Goal: Task Accomplishment & Management: Manage account settings

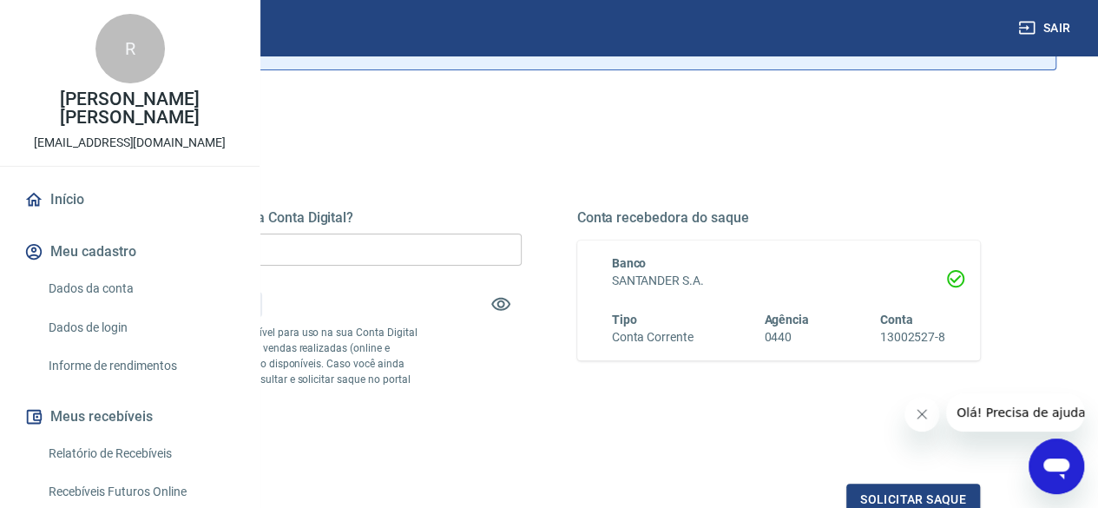
scroll to position [174, 0]
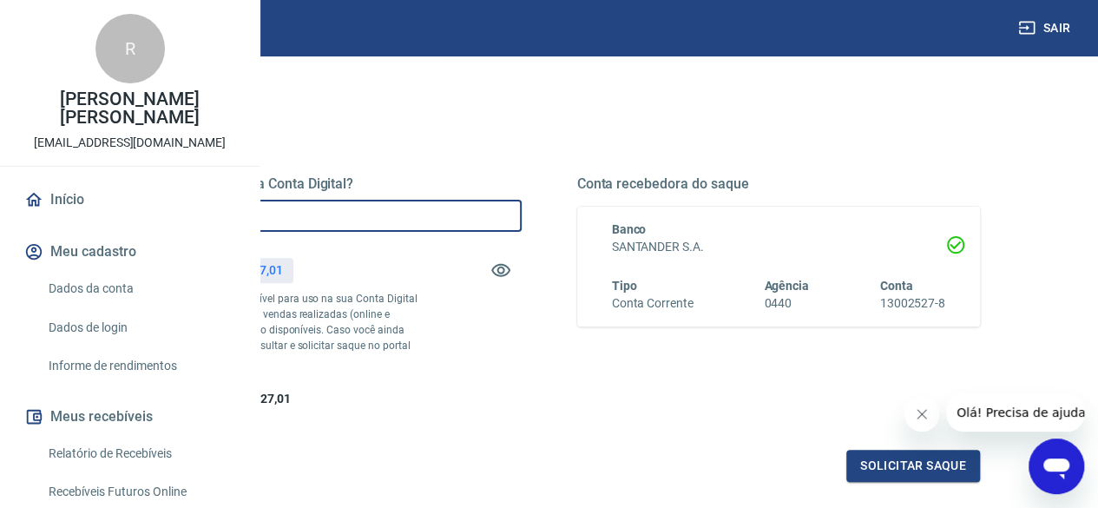
click at [403, 214] on input "R$ 0,00" at bounding box center [320, 216] width 404 height 32
type input "R$ 10.527,01"
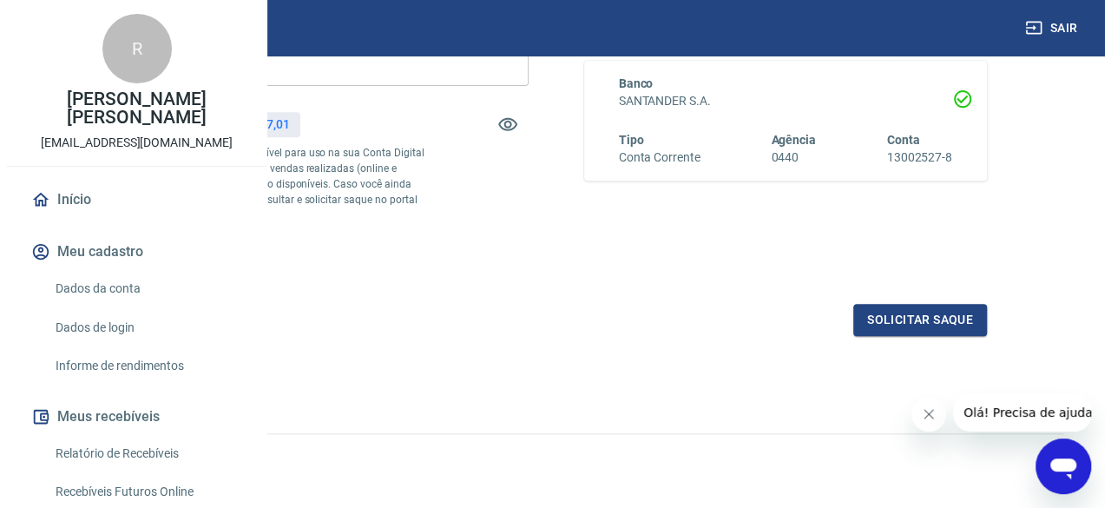
scroll to position [347, 0]
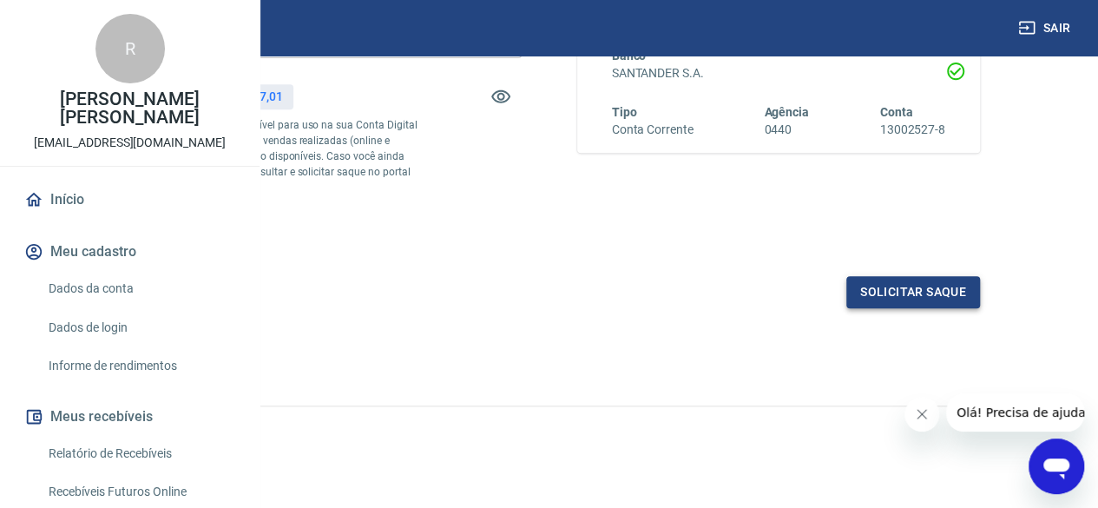
click at [906, 308] on button "Solicitar saque" at bounding box center [913, 292] width 134 height 32
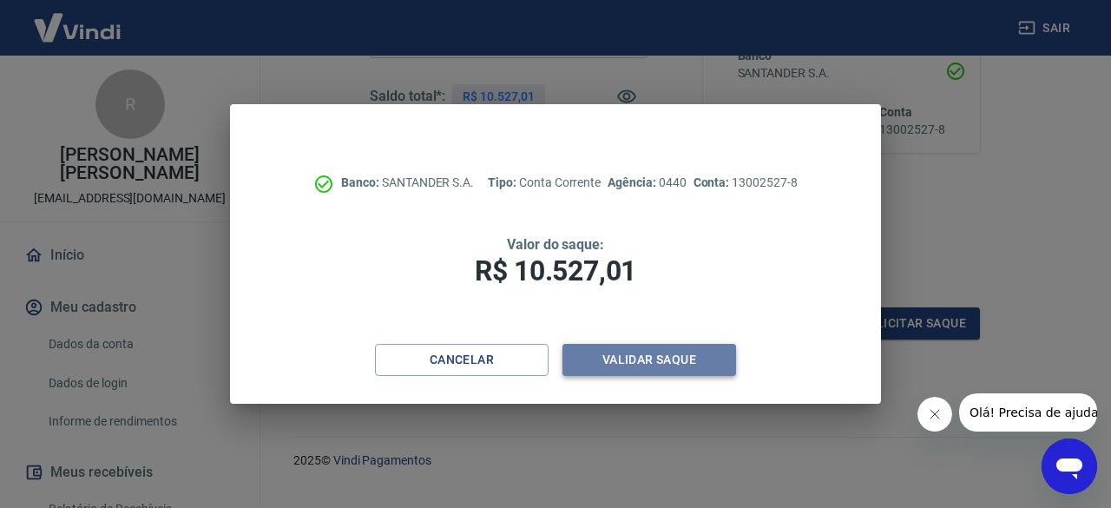
click at [674, 361] on button "Validar saque" at bounding box center [649, 360] width 174 height 32
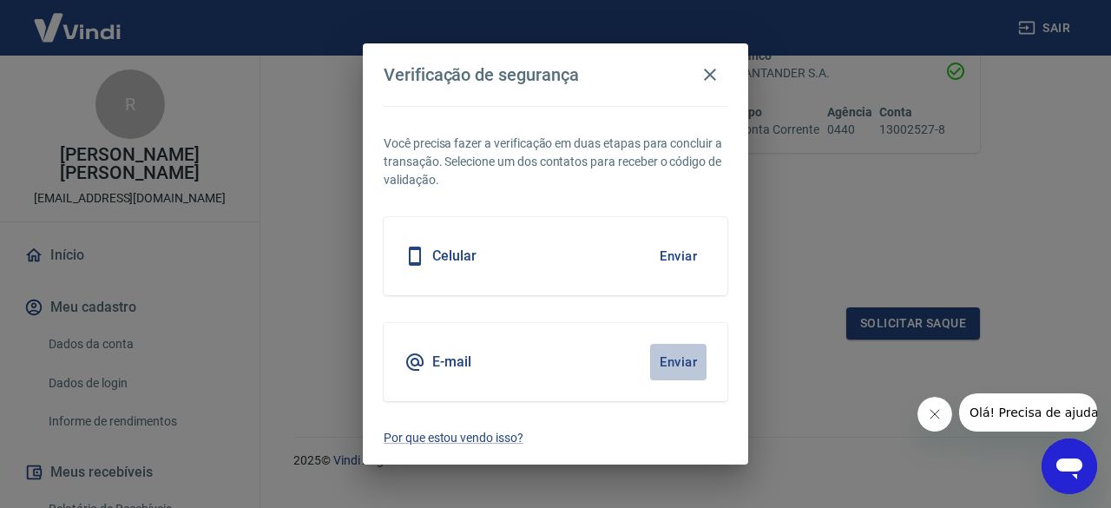
click at [674, 361] on button "Enviar" at bounding box center [678, 362] width 56 height 36
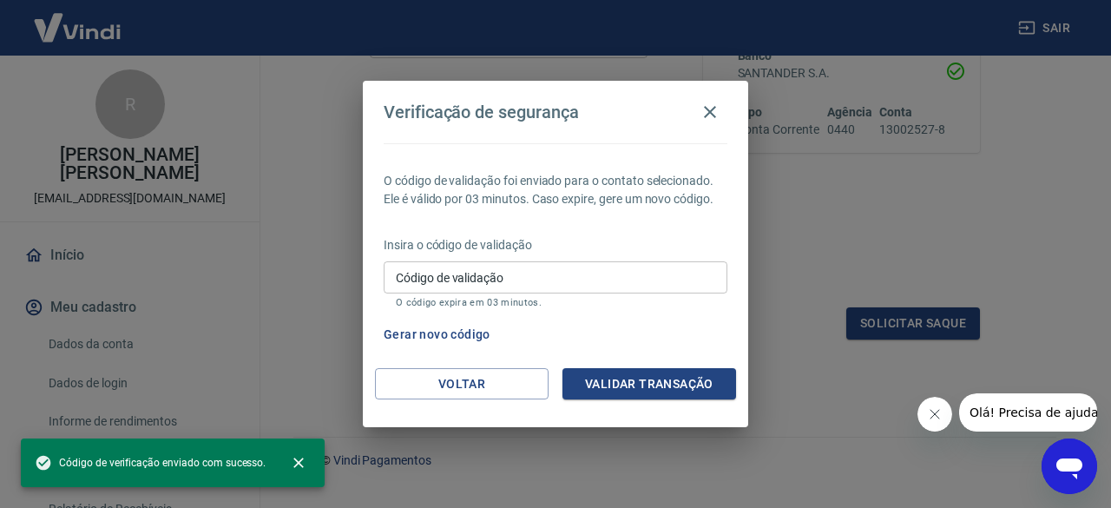
click at [470, 273] on input "Código de validação" at bounding box center [556, 277] width 344 height 32
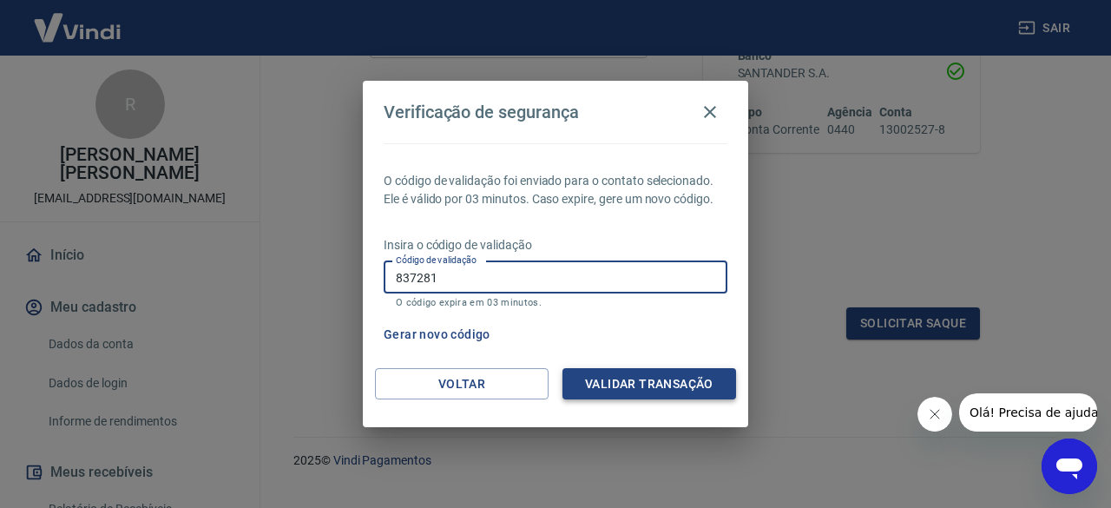
type input "837281"
click at [628, 387] on button "Validar transação" at bounding box center [649, 384] width 174 height 32
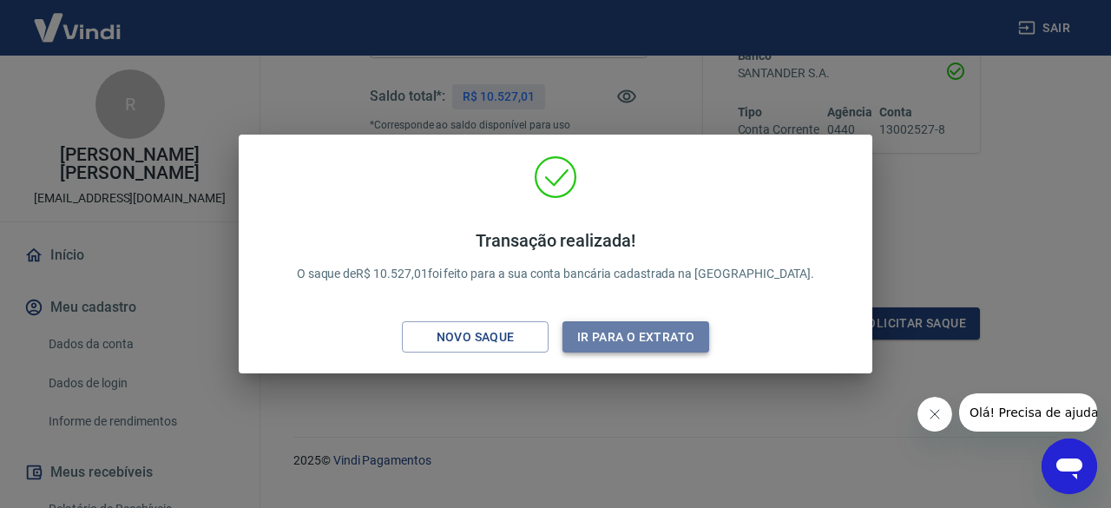
click at [633, 339] on button "Ir para o extrato" at bounding box center [635, 337] width 147 height 32
